Goal: Task Accomplishment & Management: Complete application form

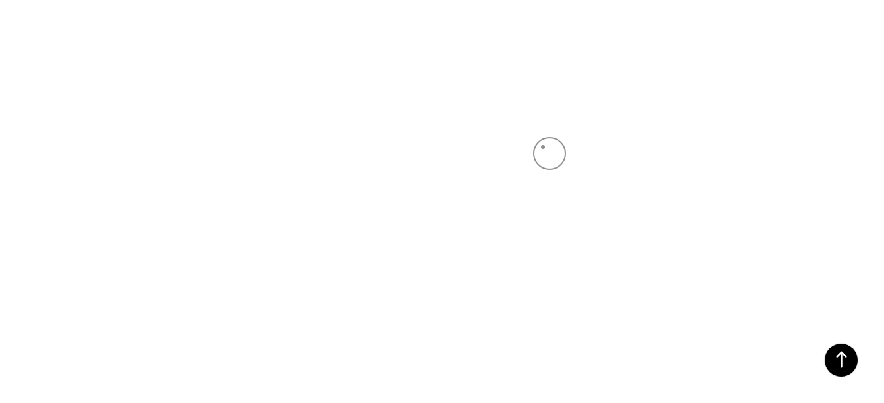
scroll to position [304, 0]
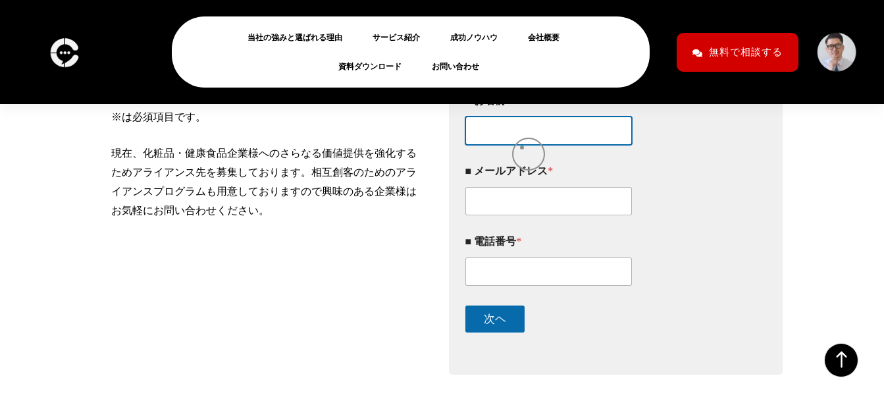
click at [522, 145] on input "■ お名前 *" at bounding box center [548, 130] width 167 height 28
type input "企業版ふるさと納税 事務局"
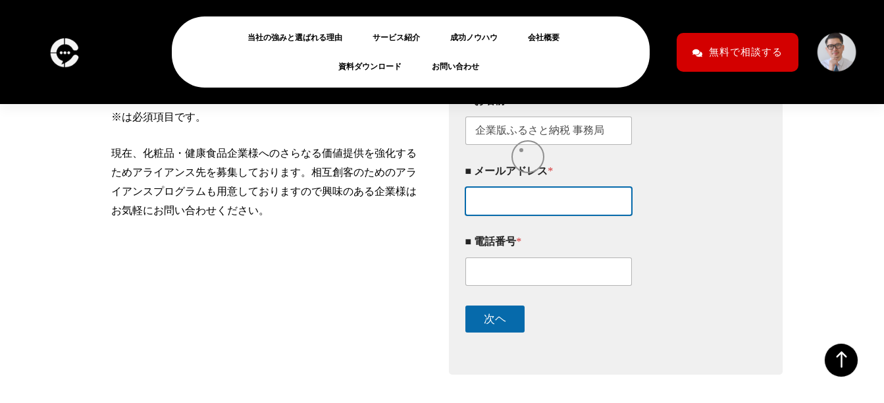
type input "[DOMAIN_NAME][EMAIL_ADDRESS][DOMAIN_NAME]"
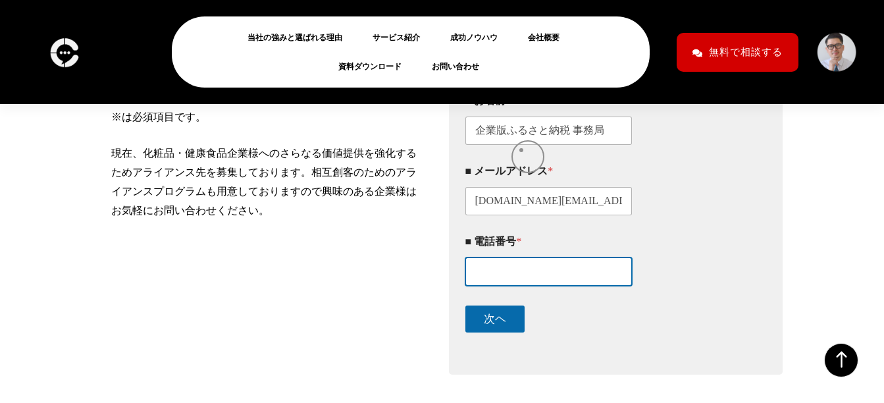
type input "0337803950"
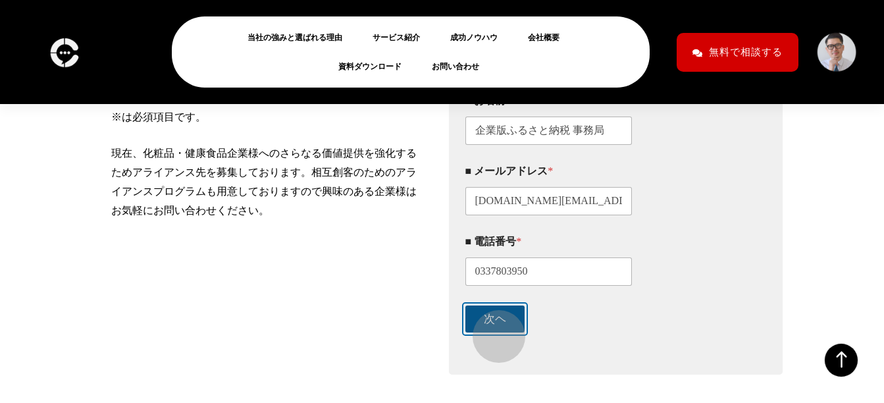
click at [492, 330] on button "次ヘ" at bounding box center [494, 318] width 59 height 27
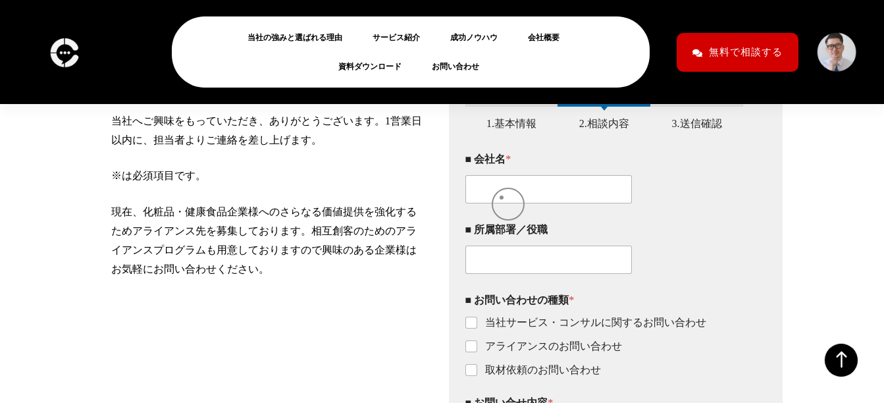
scroll to position [244, 0]
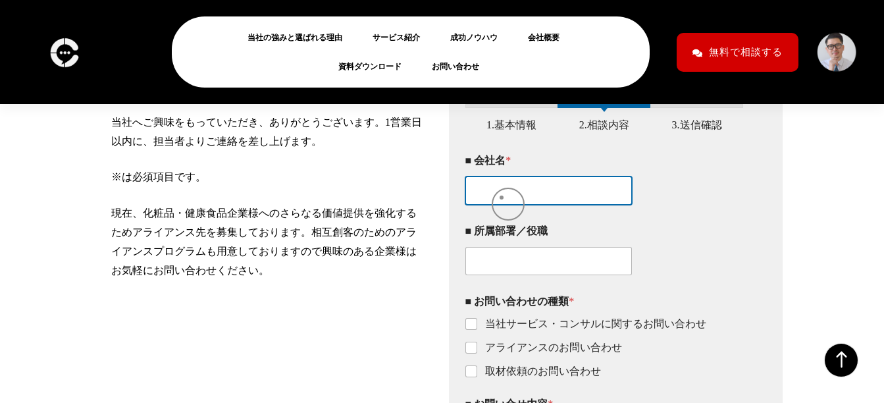
click at [501, 197] on input "■ 会社名 *" at bounding box center [548, 190] width 167 height 28
type input "株式会社エージェント"
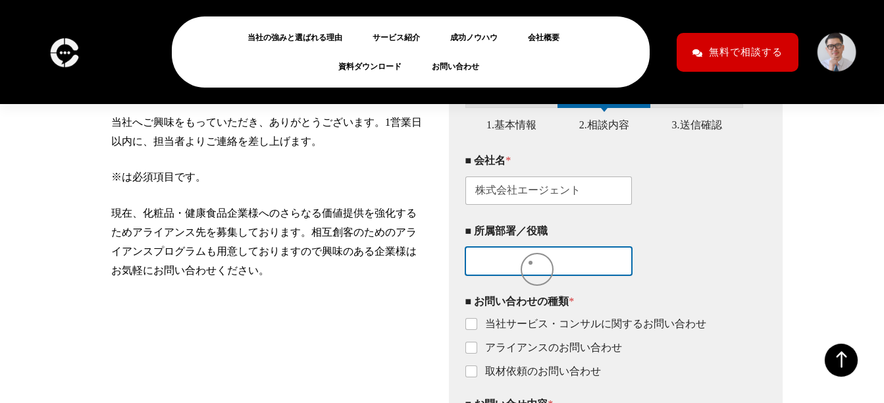
click at [530, 263] on input "■ 所属部署／役職" at bounding box center [548, 261] width 167 height 28
paste input "ビジネススタジオ"
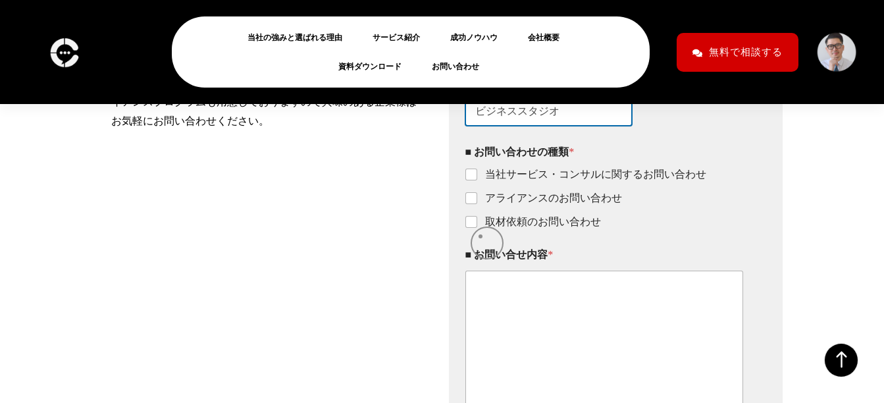
scroll to position [395, 0]
type input "ビジネススタジオ"
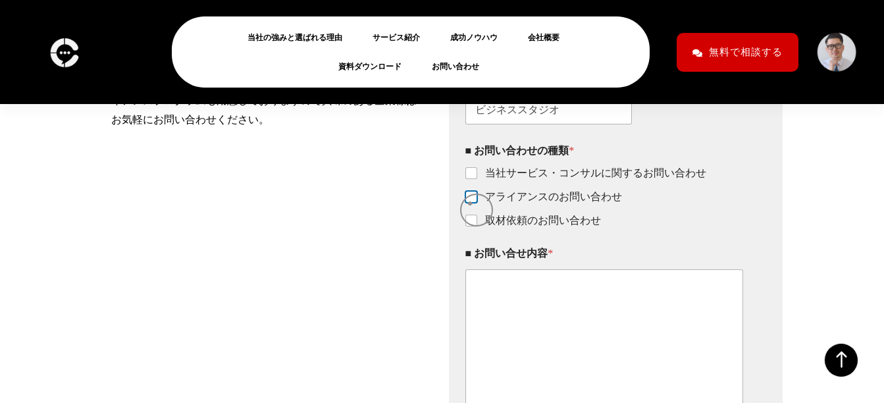
click at [470, 203] on input "アライアンスのお問い合わせ" at bounding box center [471, 197] width 11 height 11
checkbox input "true"
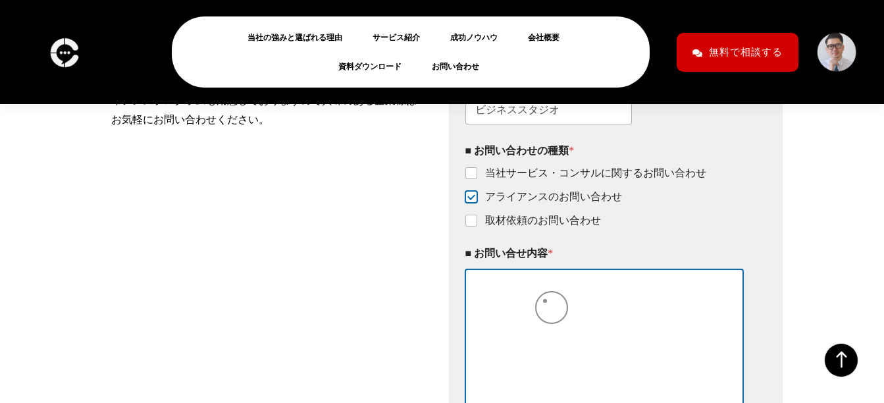
click at [529, 328] on textarea "■ お問い合せ内容 *" at bounding box center [604, 341] width 278 height 144
paste textarea "LORemipsum　dolor sit、ameTCOnsecteturadipis、 elitseddoei1〜89temporincid 6utlabor…"
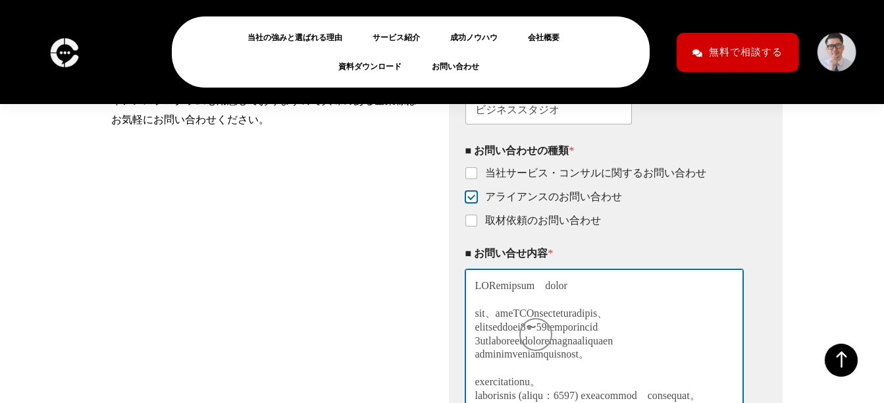
scroll to position [674, 0]
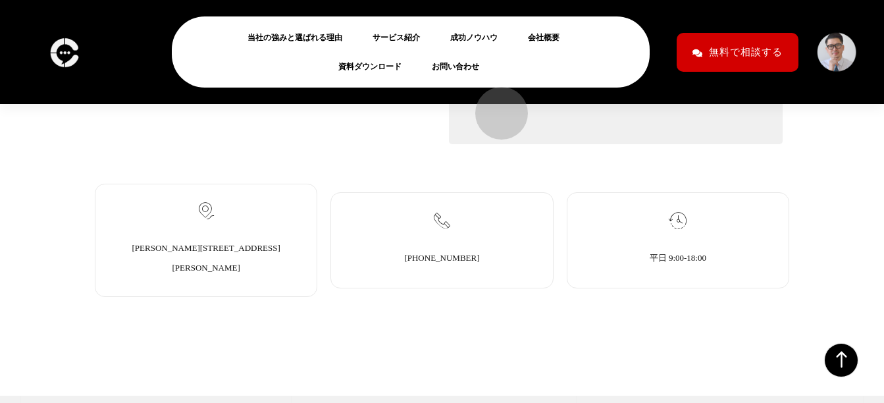
type textarea "WEBマーケティング　ご担当者様 この度、貴社がSEO対策に取り組まれておりましたら、 半年でドメインランクが5〜10程度向上した事例もある １万円からの低価…"
click at [495, 102] on button "前" at bounding box center [494, 88] width 59 height 27
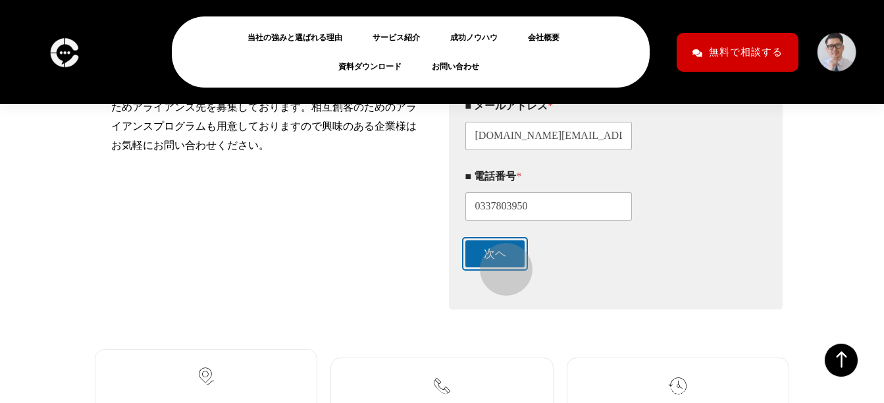
click at [499, 262] on button "次ヘ" at bounding box center [494, 253] width 59 height 27
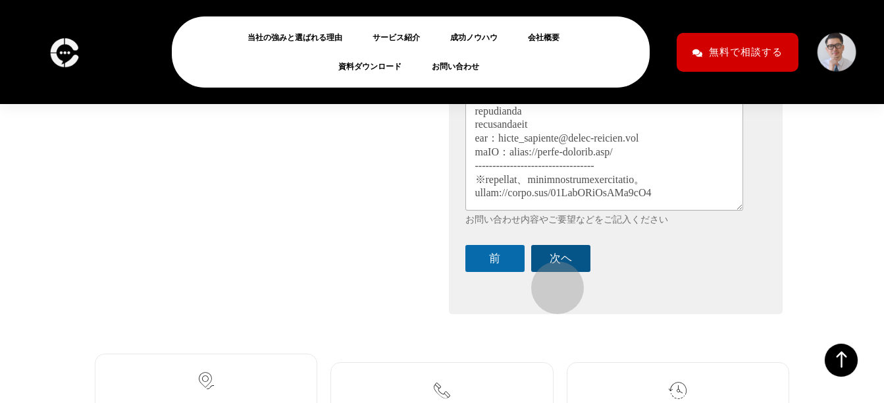
scroll to position [599, 0]
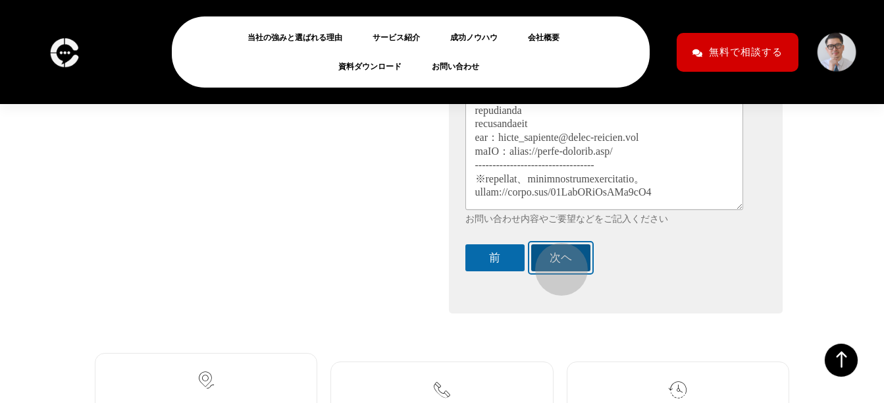
click at [556, 261] on button "次ヘ" at bounding box center [560, 257] width 59 height 27
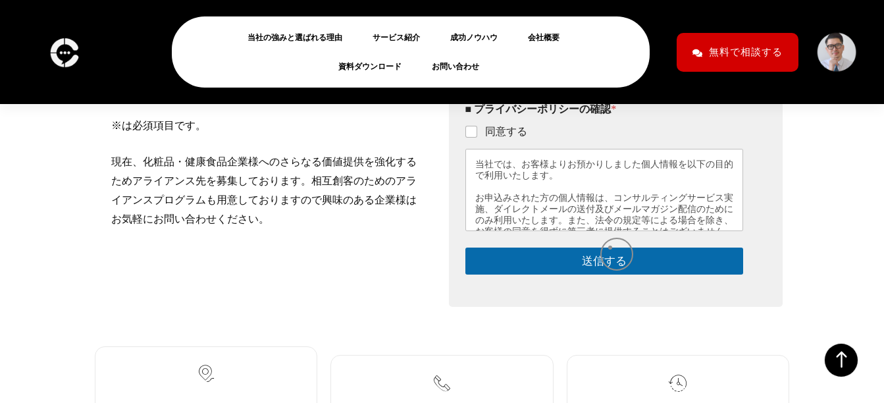
scroll to position [296, 0]
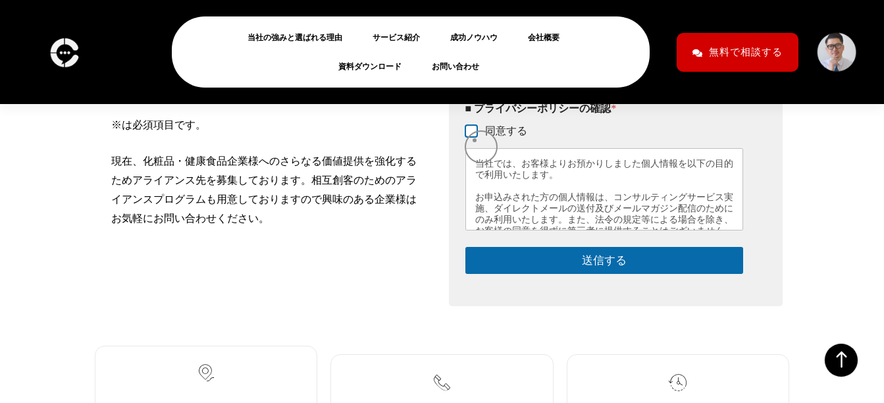
click at [472, 137] on input "同意する" at bounding box center [471, 131] width 11 height 11
checkbox input "true"
click at [626, 290] on div "このフォームに入力するには、ブラウザーで JavaScript を有効にしてください。 1 1.基本情報 2 2.相談内容 3 3.送信確認 ■ お名前 * …" at bounding box center [616, 163] width 334 height 286
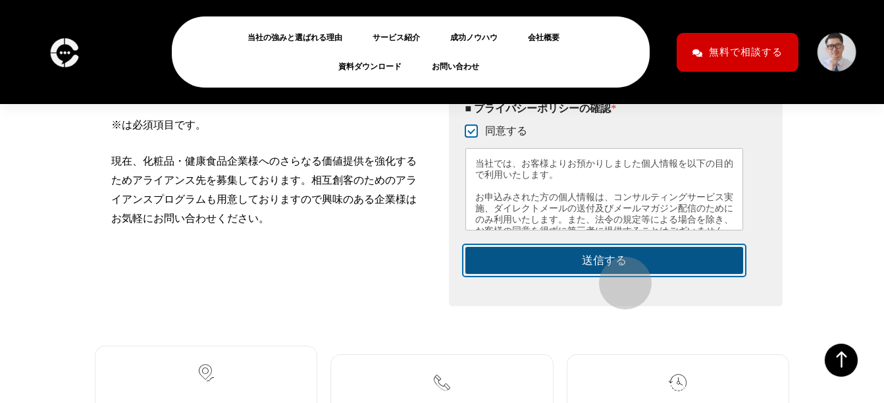
click at [616, 272] on button "送信する" at bounding box center [604, 260] width 278 height 27
